Goal: Task Accomplishment & Management: Manage account settings

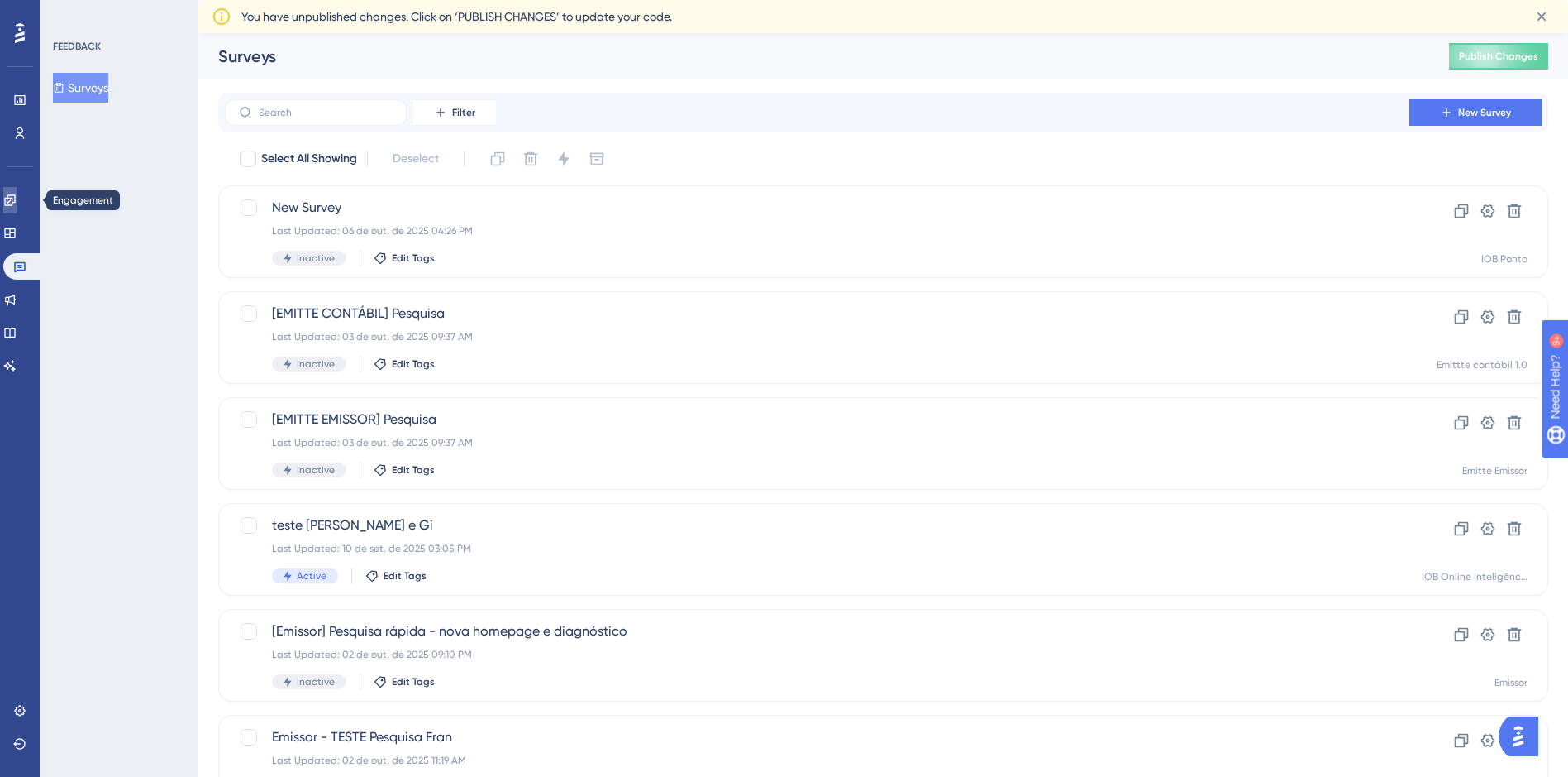
click at [15, 195] on icon at bounding box center [10, 199] width 11 height 11
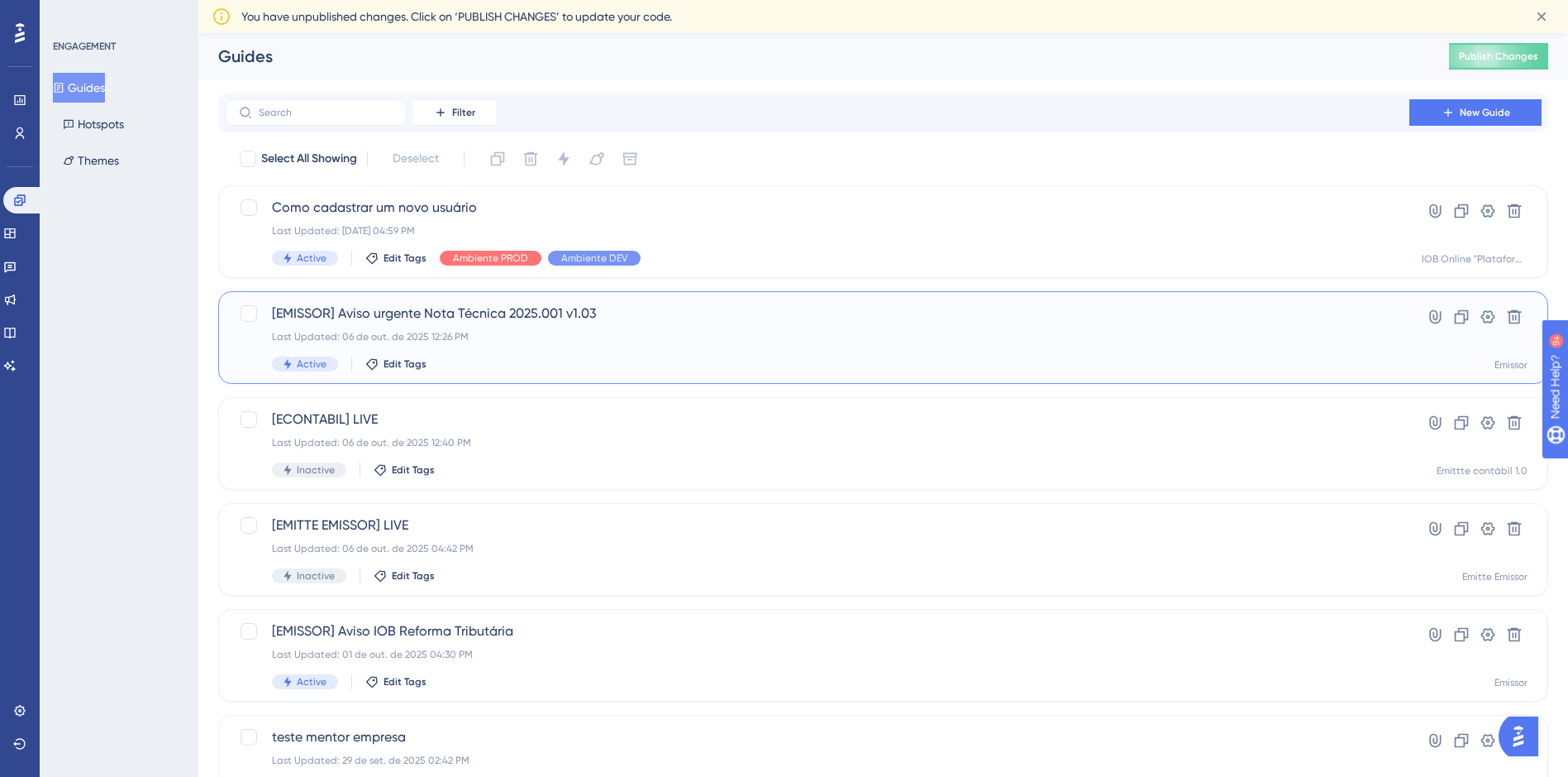
click at [391, 312] on span "[EMISSOR] Aviso urgente Nota Técnica 2025.001 v1.03" at bounding box center [817, 313] width 1090 height 20
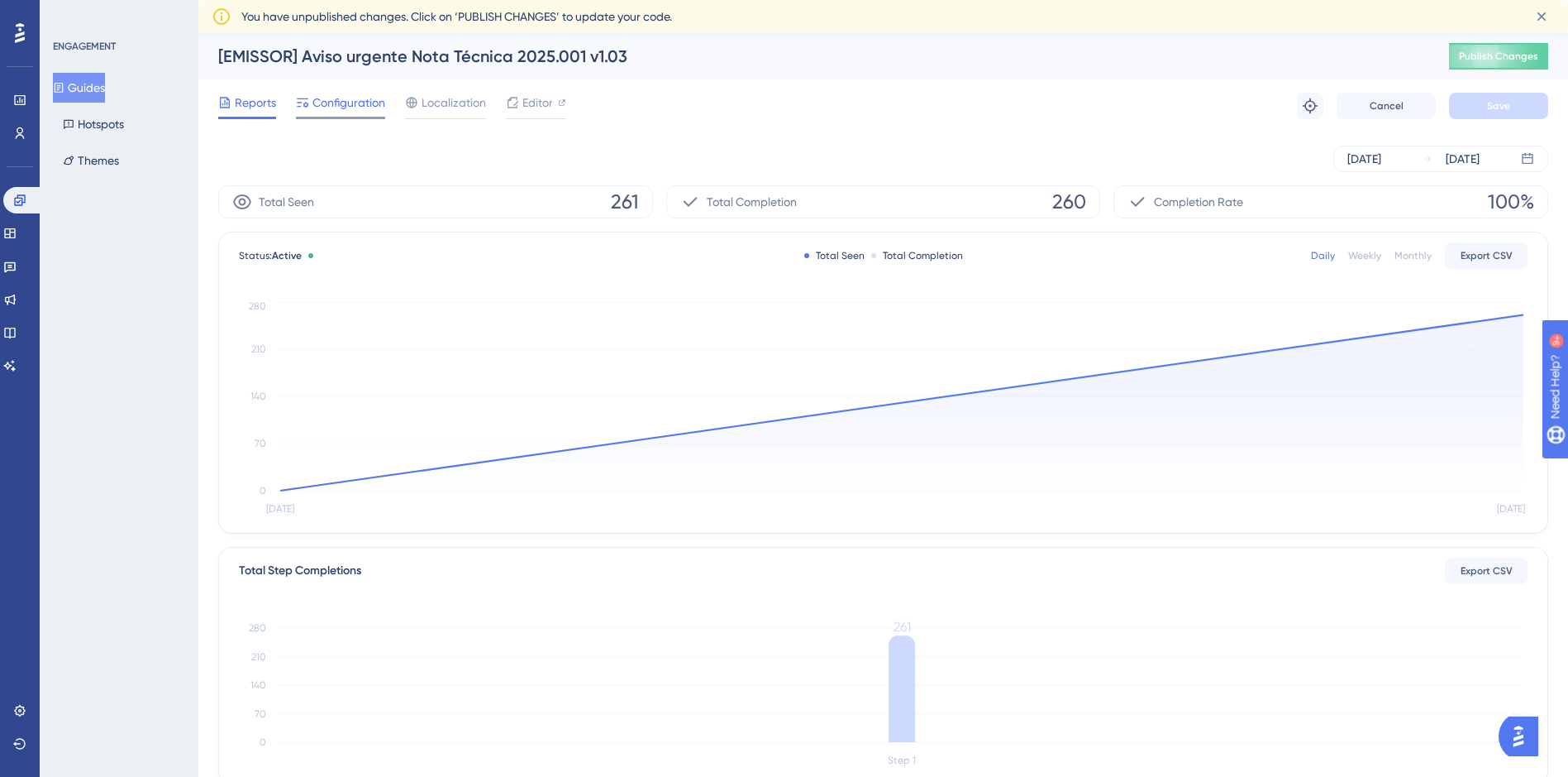
click at [368, 101] on span "Configuration" at bounding box center [348, 102] width 73 height 20
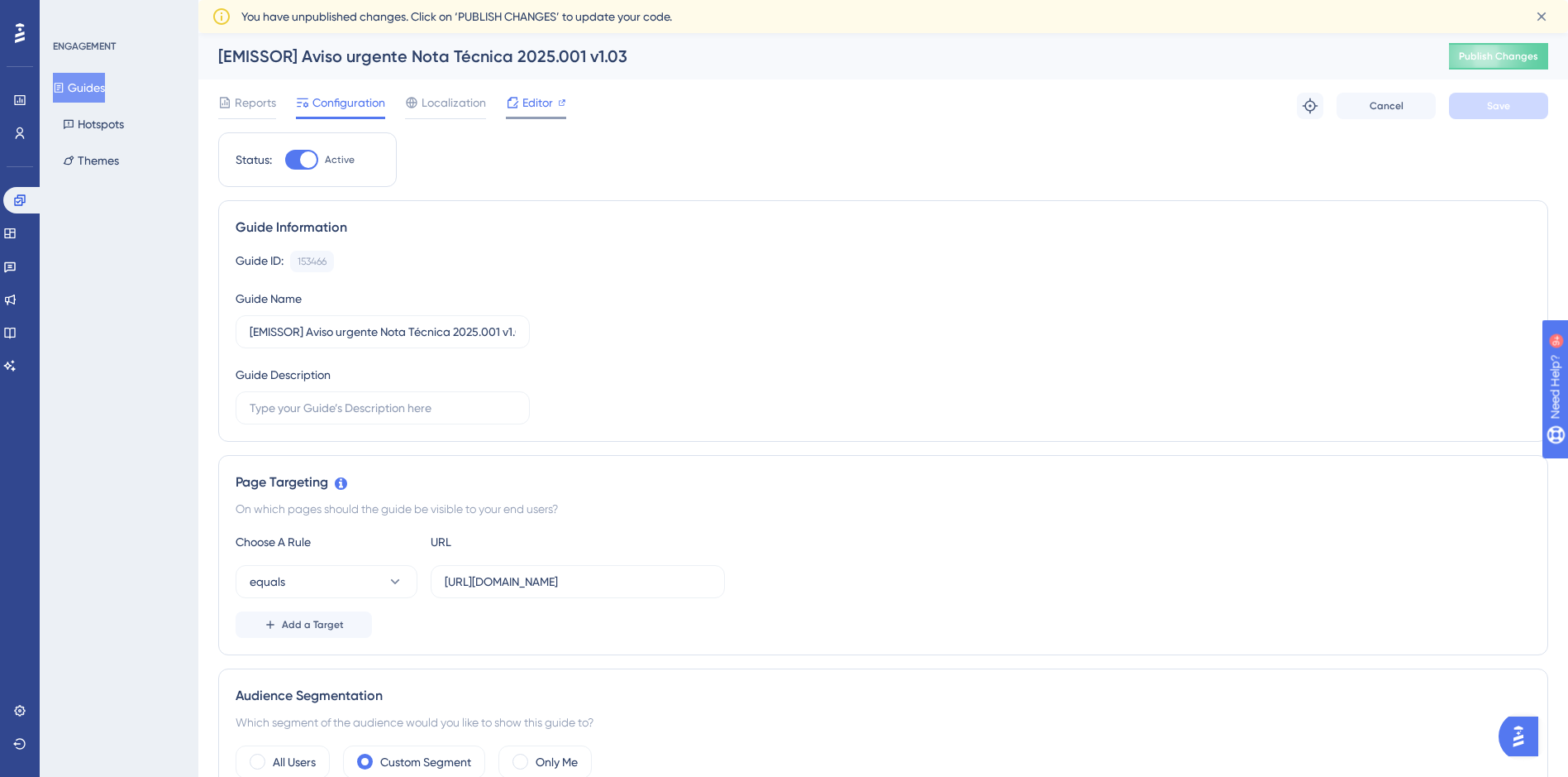
click at [518, 101] on icon at bounding box center [512, 102] width 13 height 13
click at [531, 102] on span "Editor" at bounding box center [538, 102] width 31 height 20
click at [301, 154] on div at bounding box center [308, 160] width 17 height 17
click at [286, 160] on input "Active" at bounding box center [285, 160] width 1 height 1
checkbox input "false"
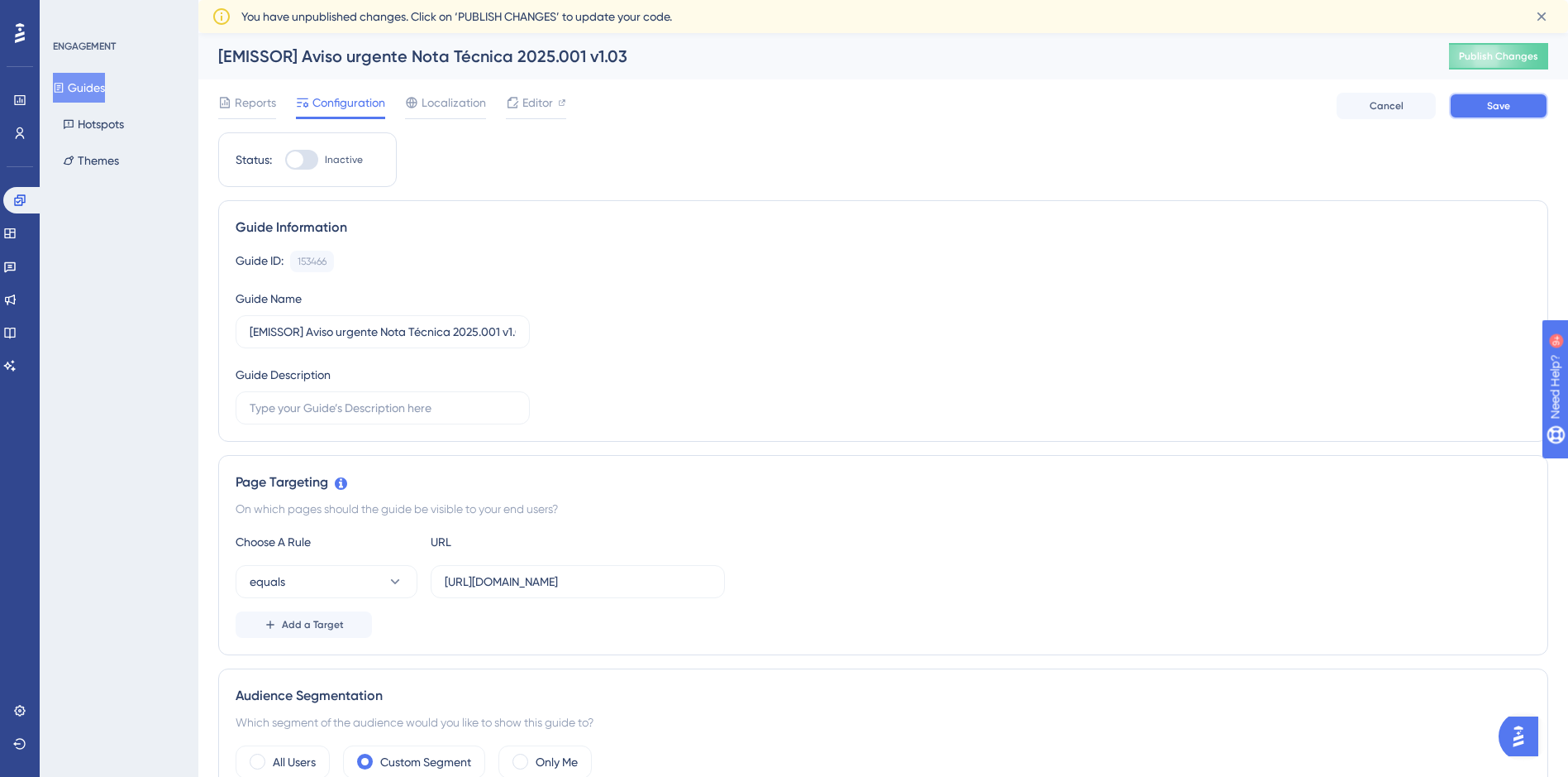
click at [1490, 105] on span "Save" at bounding box center [1498, 106] width 23 height 13
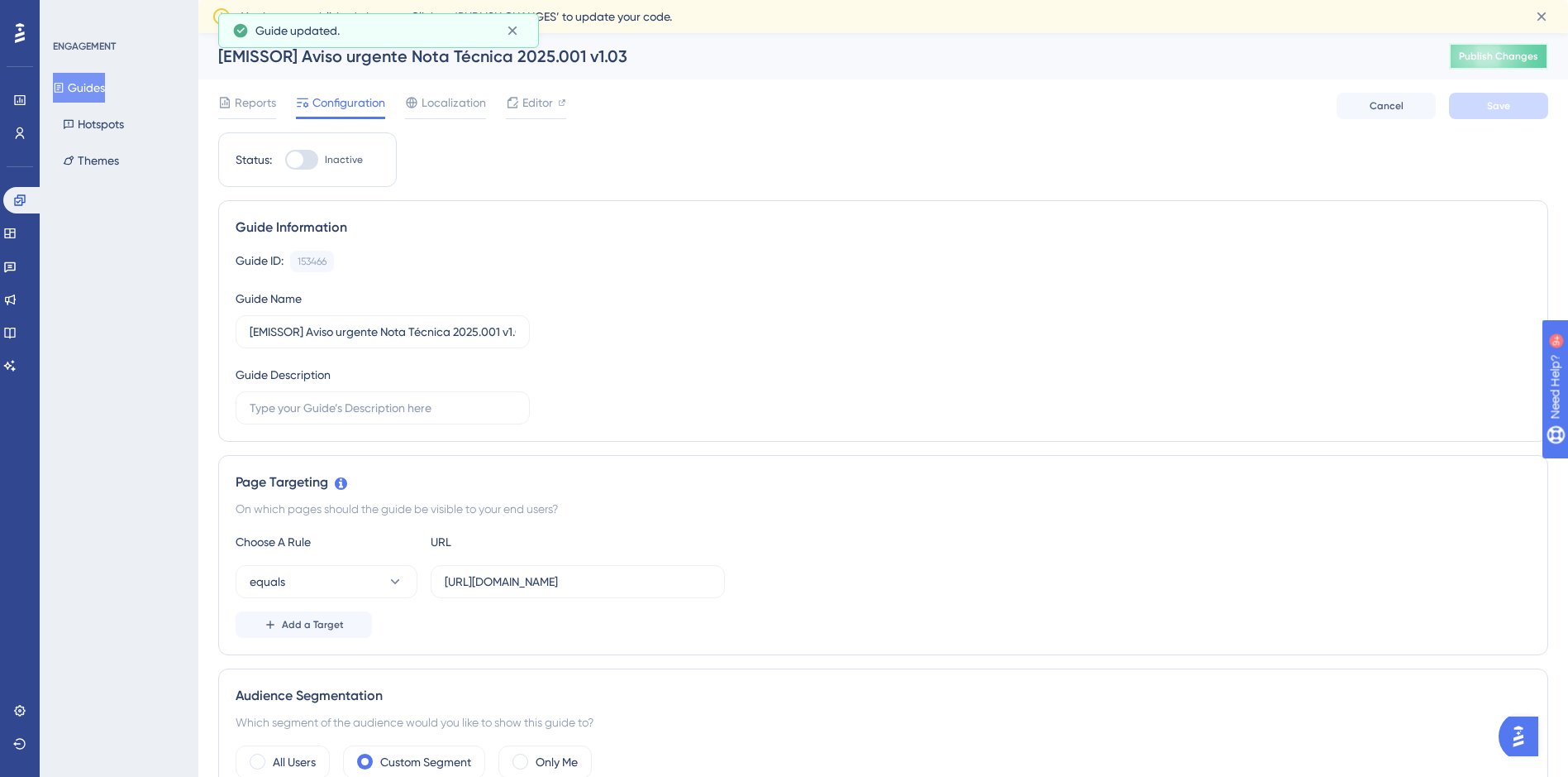
click at [1506, 56] on button "Publish Changes" at bounding box center [1498, 56] width 100 height 26
